Goal: Check status: Check status

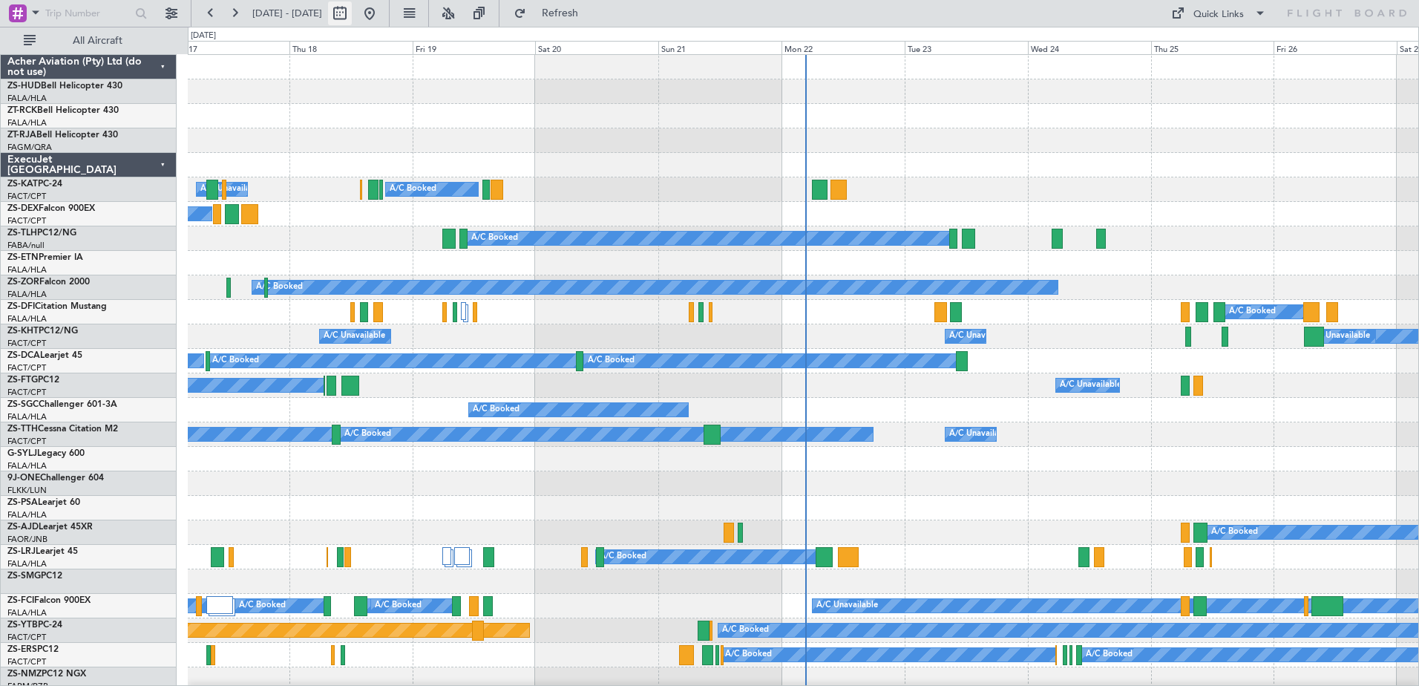
click at [352, 11] on button at bounding box center [340, 13] width 24 height 24
select select "9"
select select "2025"
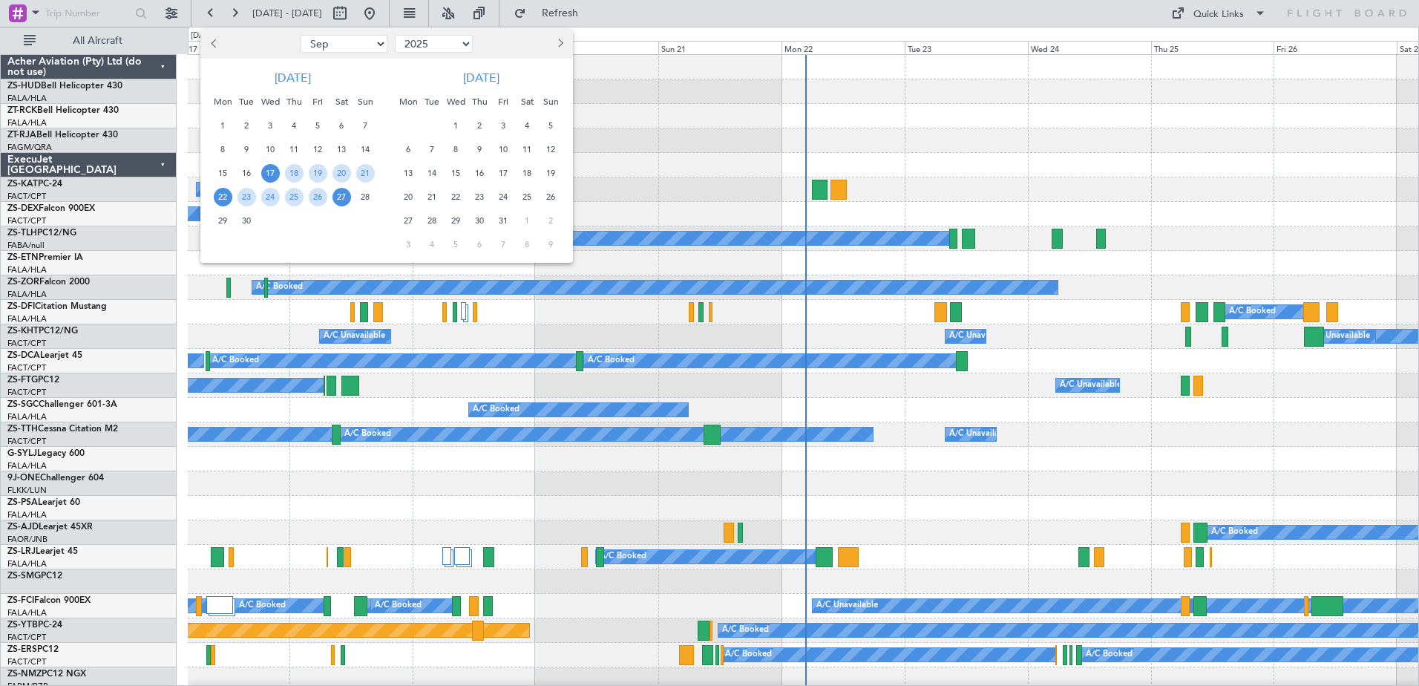
click at [225, 197] on span "22" at bounding box center [223, 197] width 19 height 19
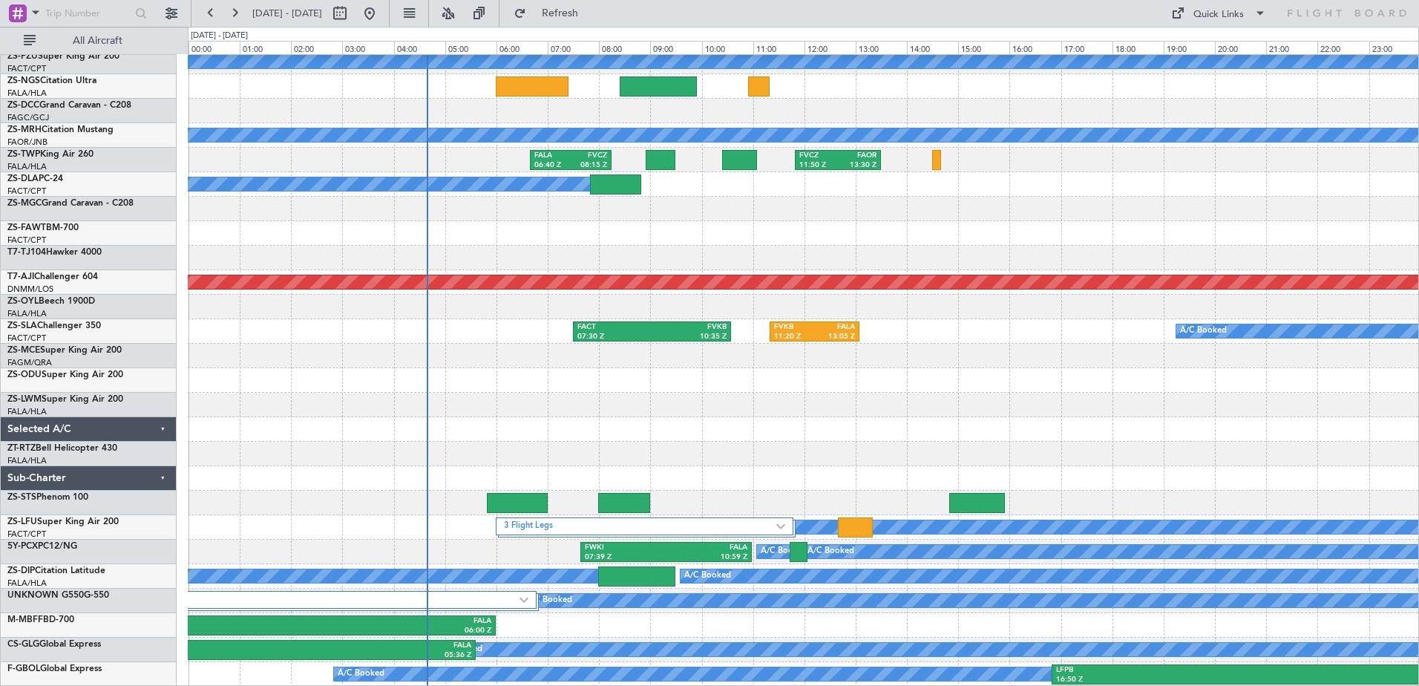
scroll to position [689, 0]
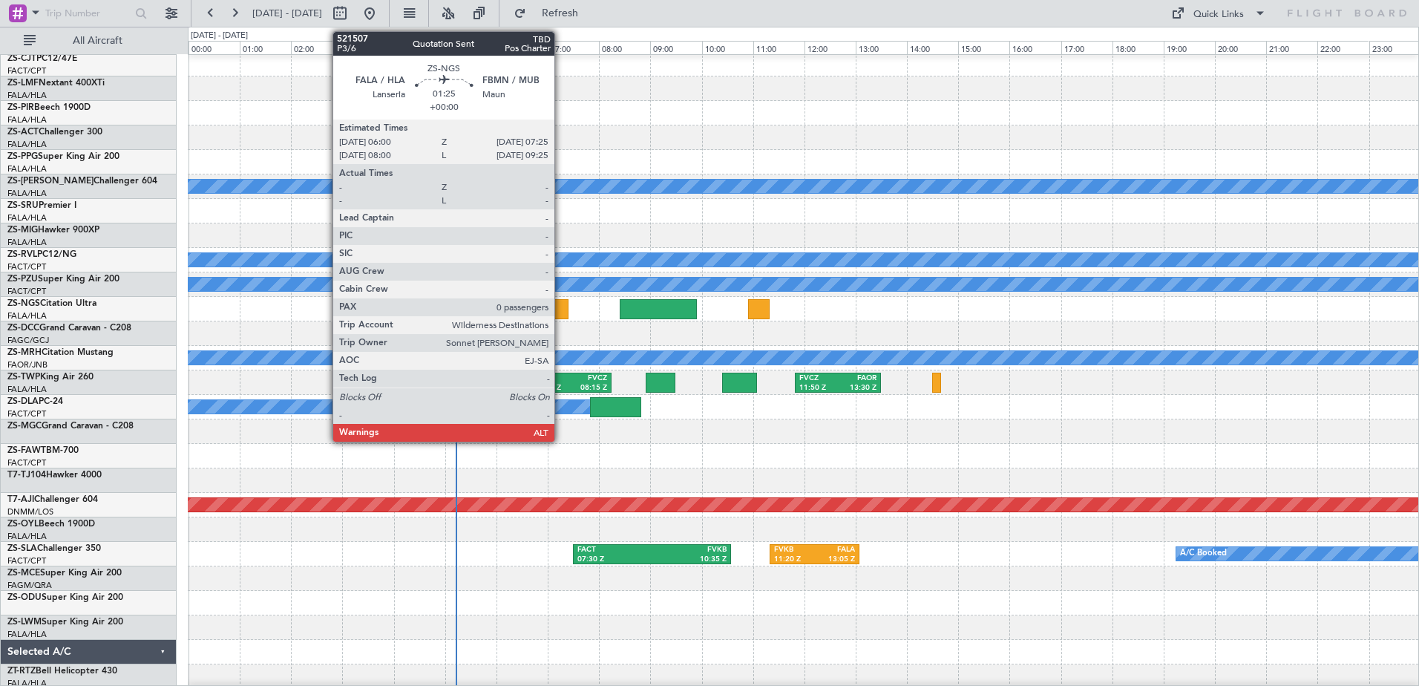
click at [561, 305] on div at bounding box center [532, 309] width 73 height 20
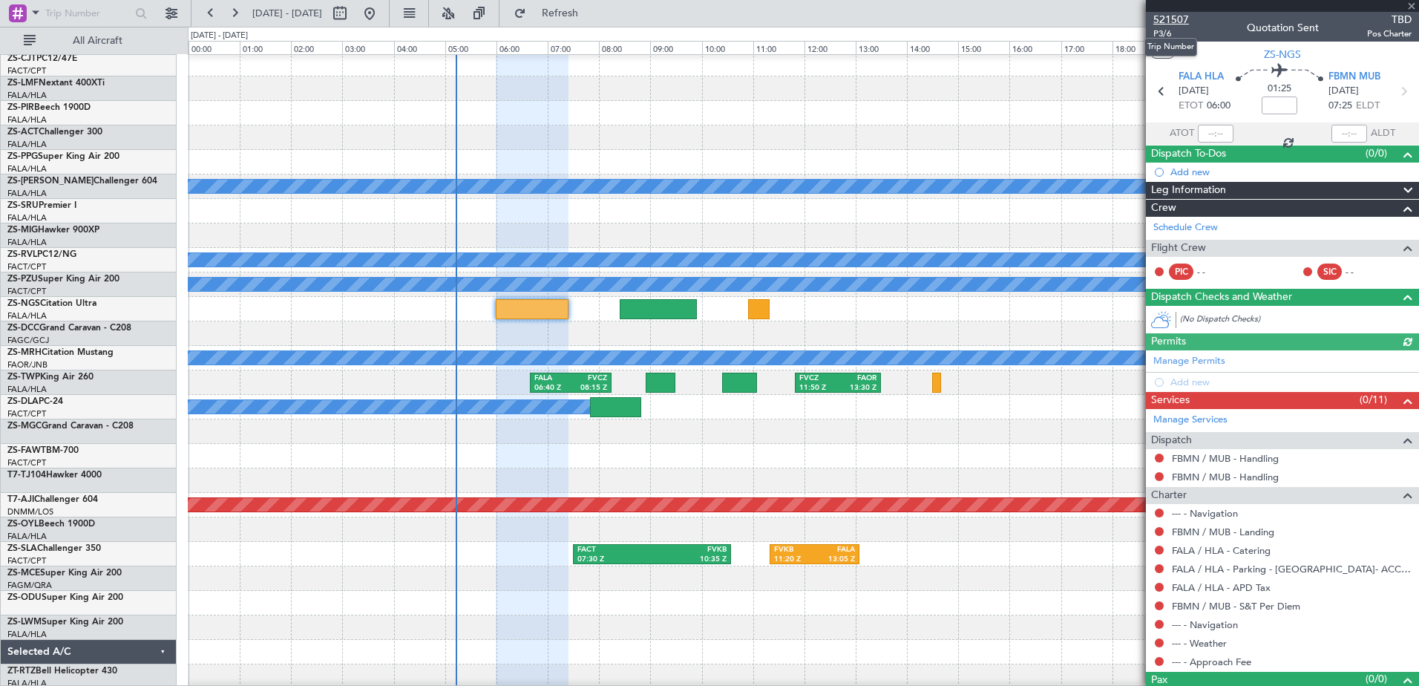
click at [1162, 21] on span "521507" at bounding box center [1171, 20] width 36 height 16
click at [352, 15] on button at bounding box center [340, 13] width 24 height 24
select select "9"
select select "2025"
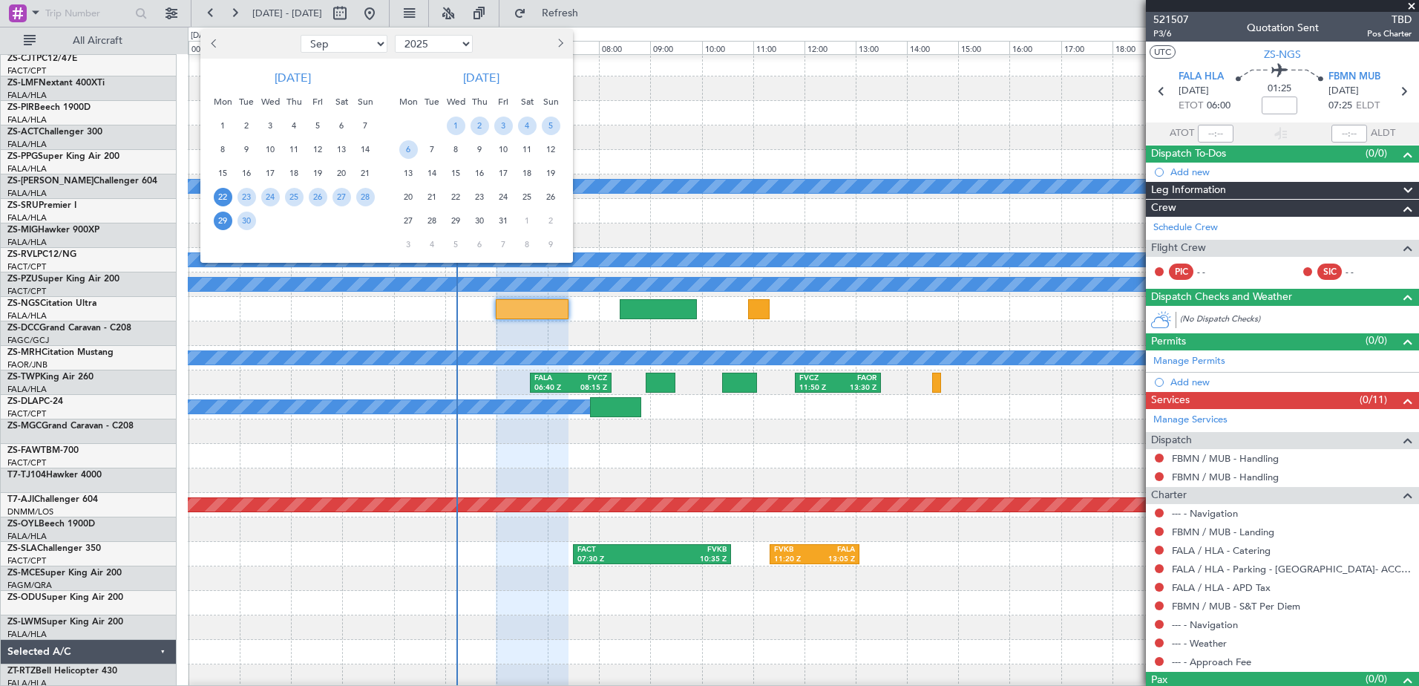
click at [220, 223] on span "29" at bounding box center [223, 220] width 19 height 19
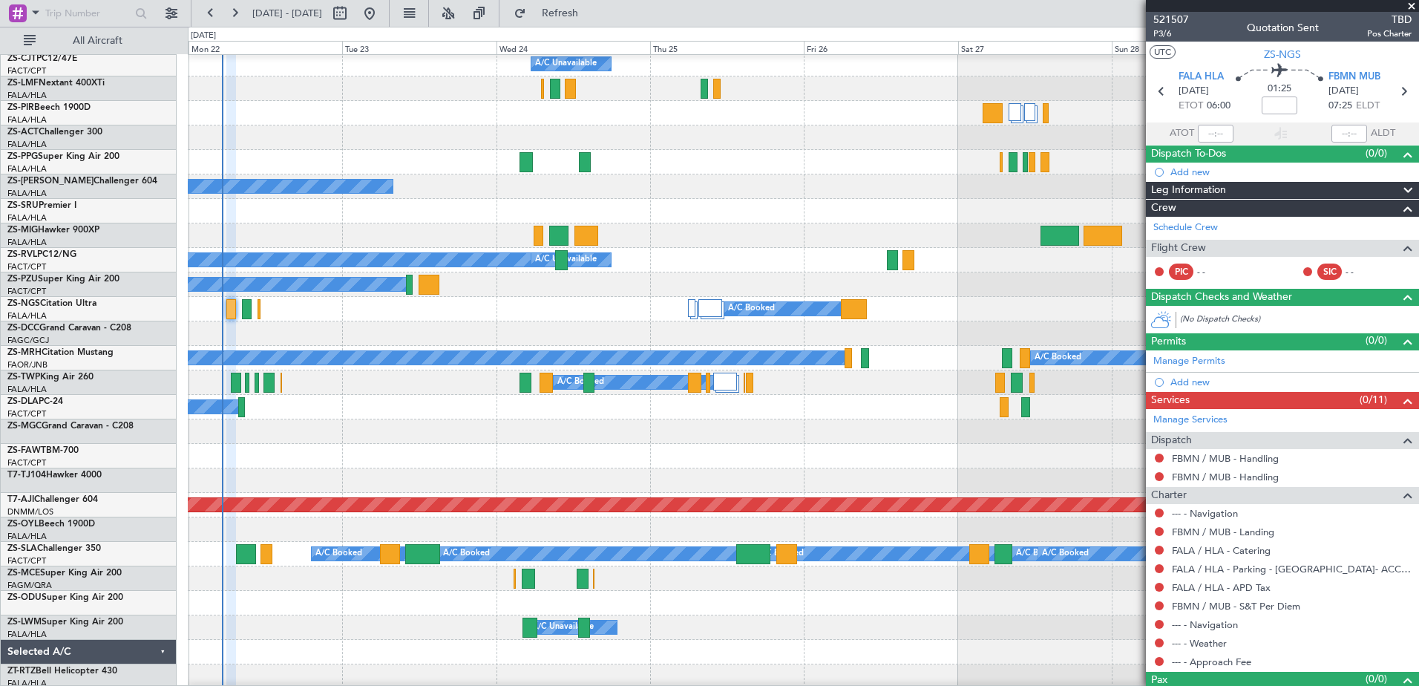
click at [1412, 7] on span at bounding box center [1411, 6] width 15 height 13
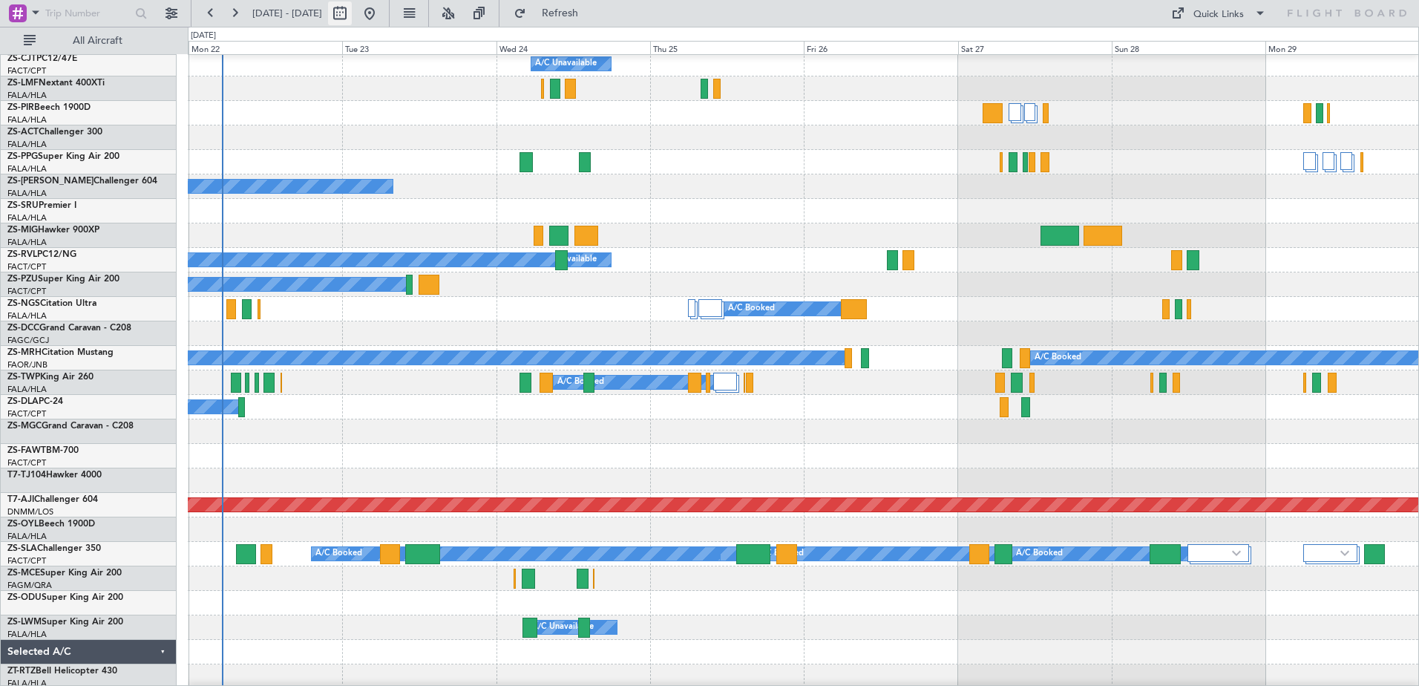
click at [352, 19] on button at bounding box center [340, 13] width 24 height 24
select select "9"
select select "2025"
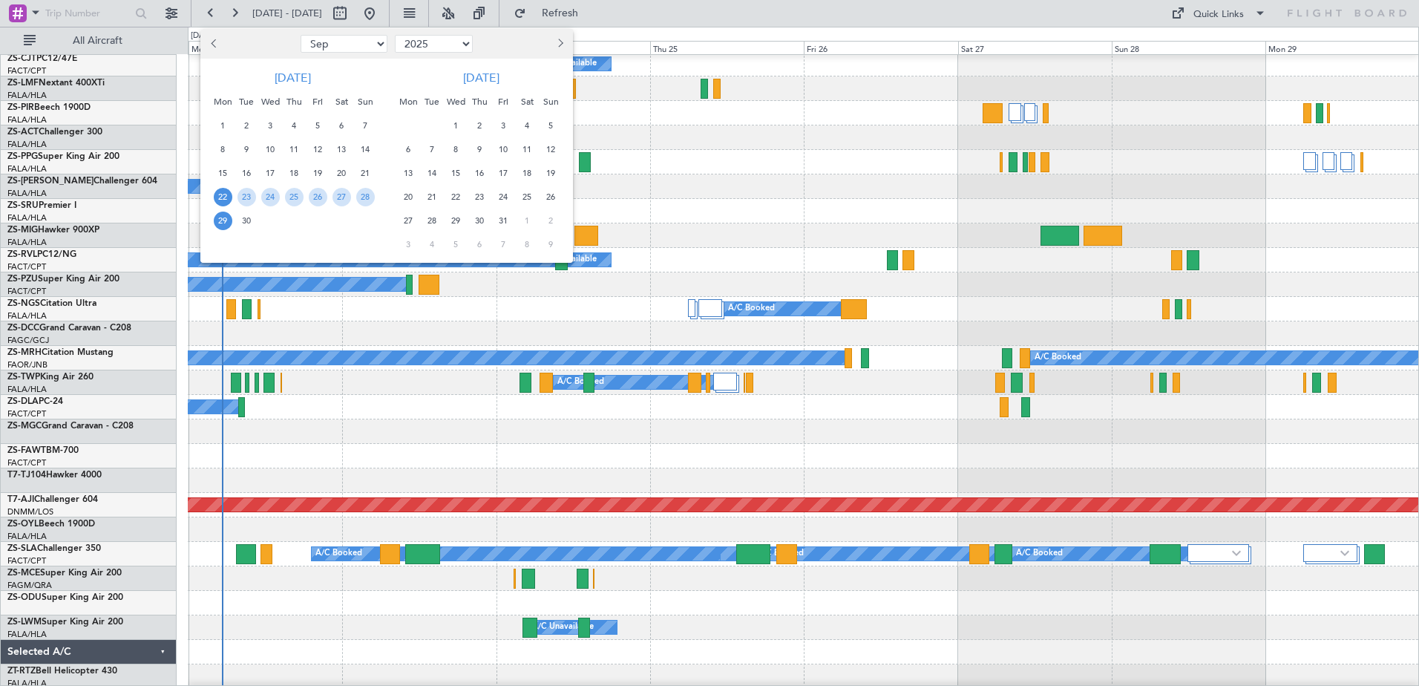
click at [225, 227] on span "29" at bounding box center [223, 220] width 19 height 19
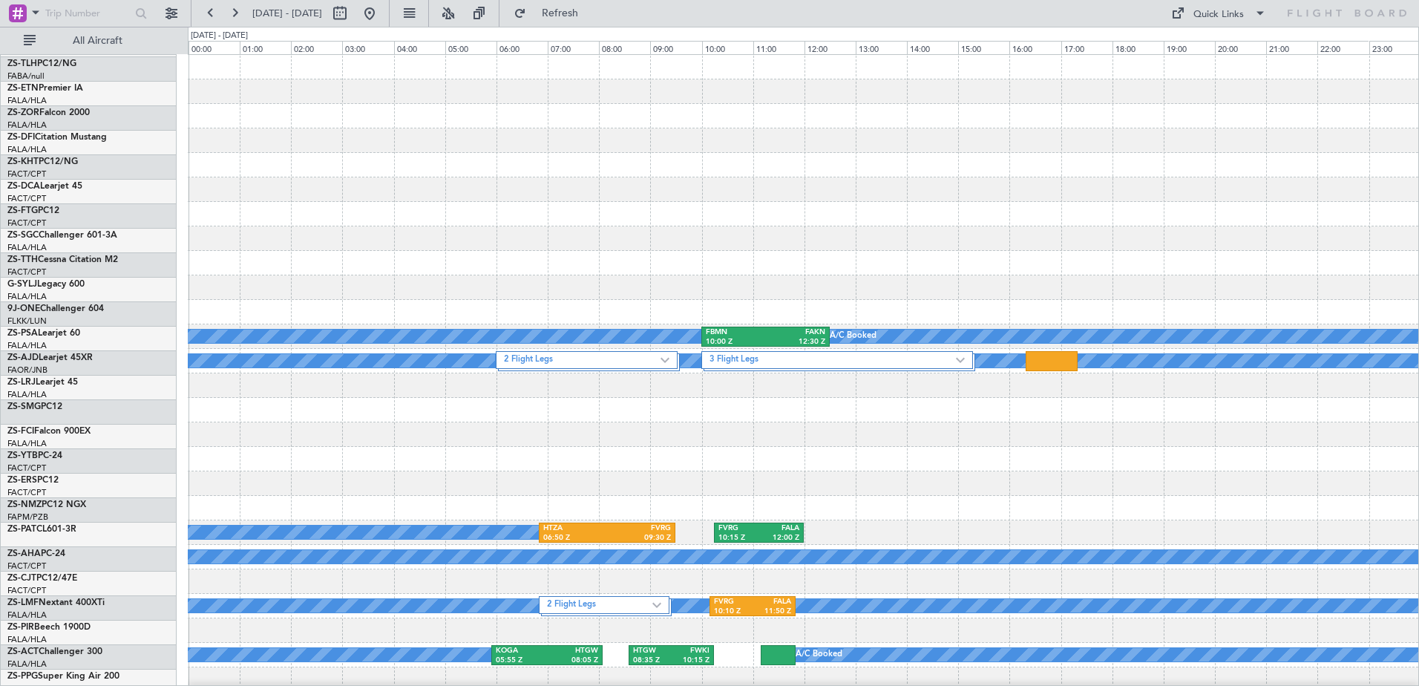
scroll to position [0, 0]
